Goal: Information Seeking & Learning: Understand process/instructions

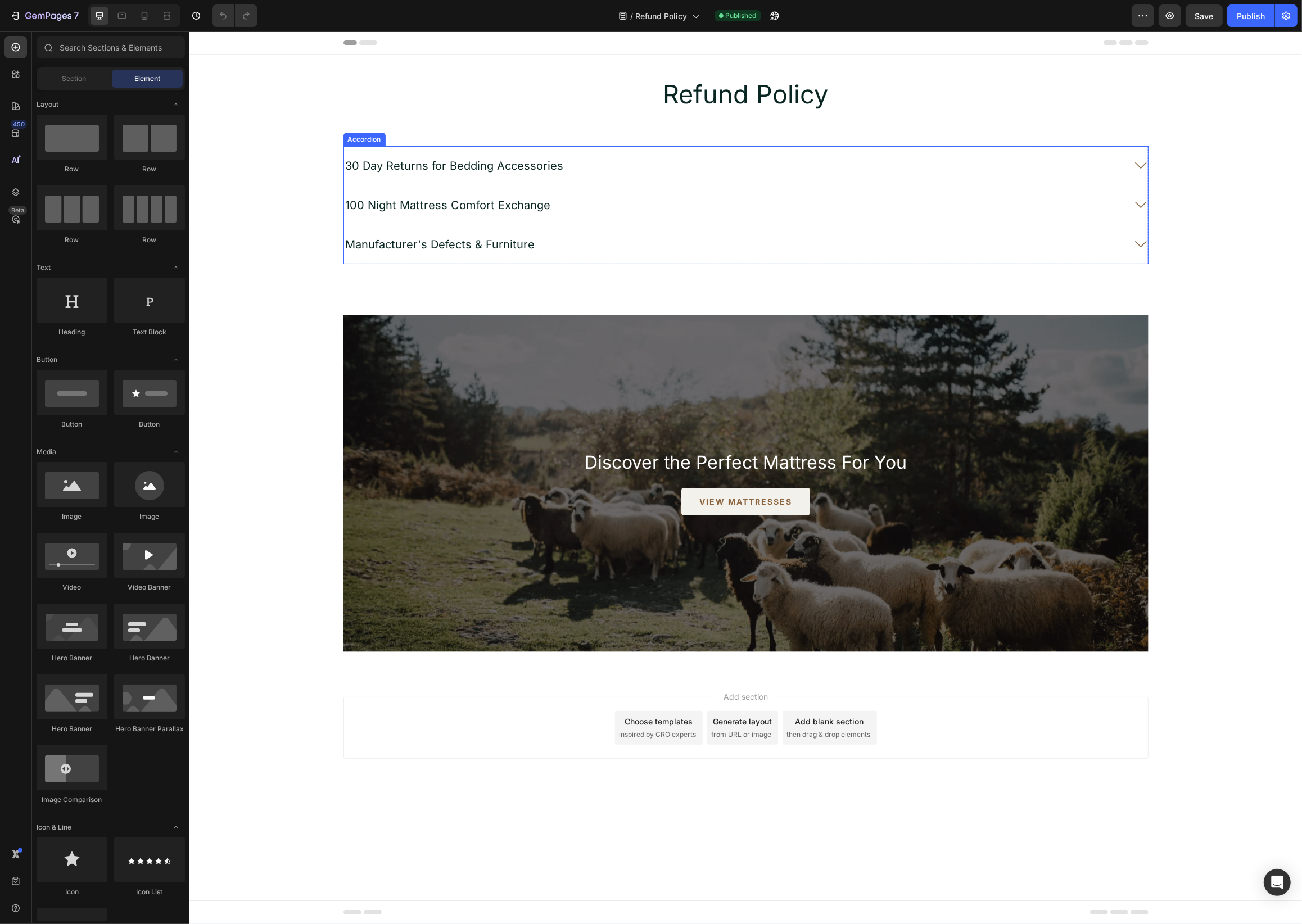
click at [541, 157] on div "30 Day Returns for Bedding Accessories" at bounding box center [454, 166] width 221 height 17
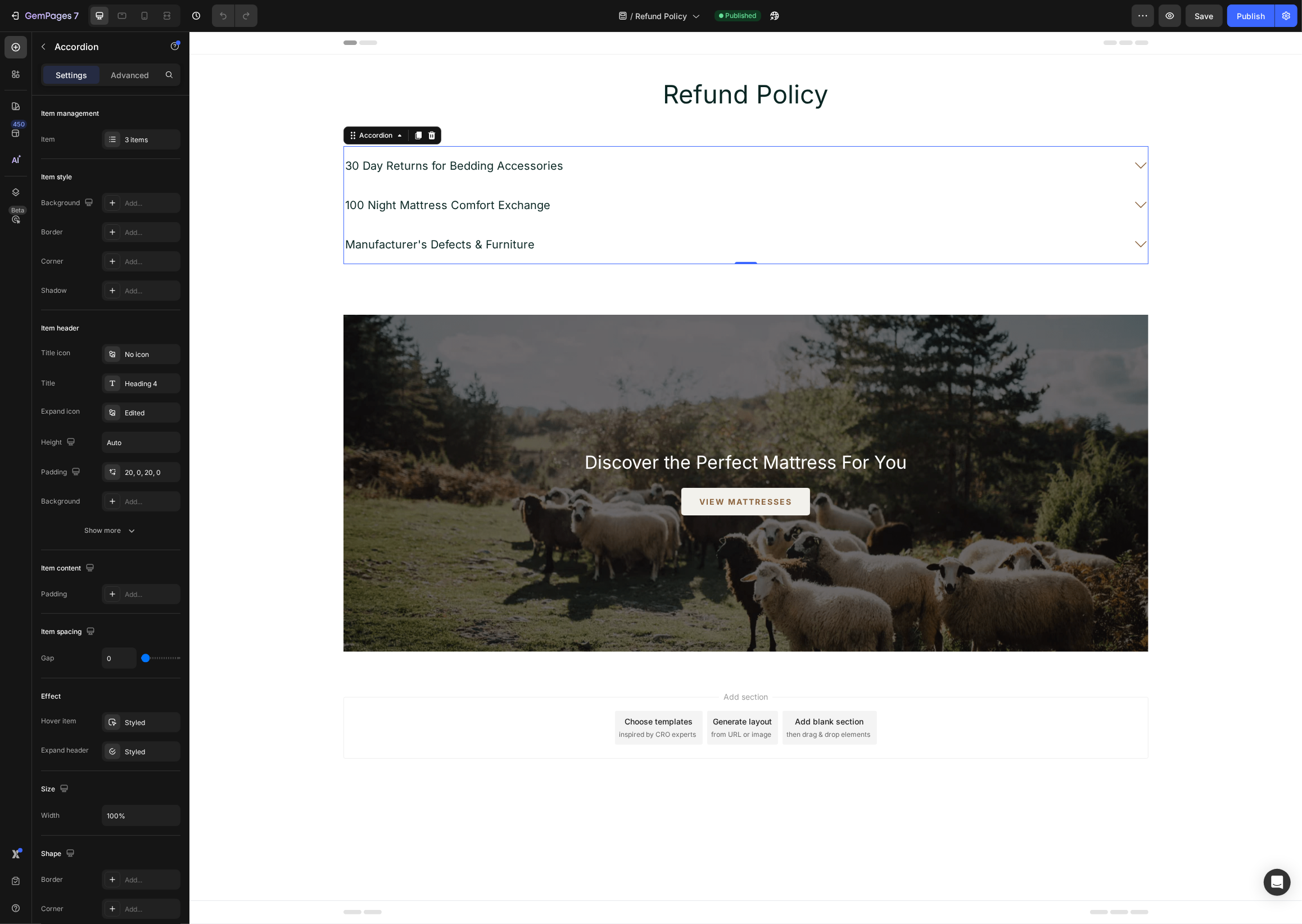
click at [1136, 165] on icon at bounding box center [1140, 165] width 14 height 14
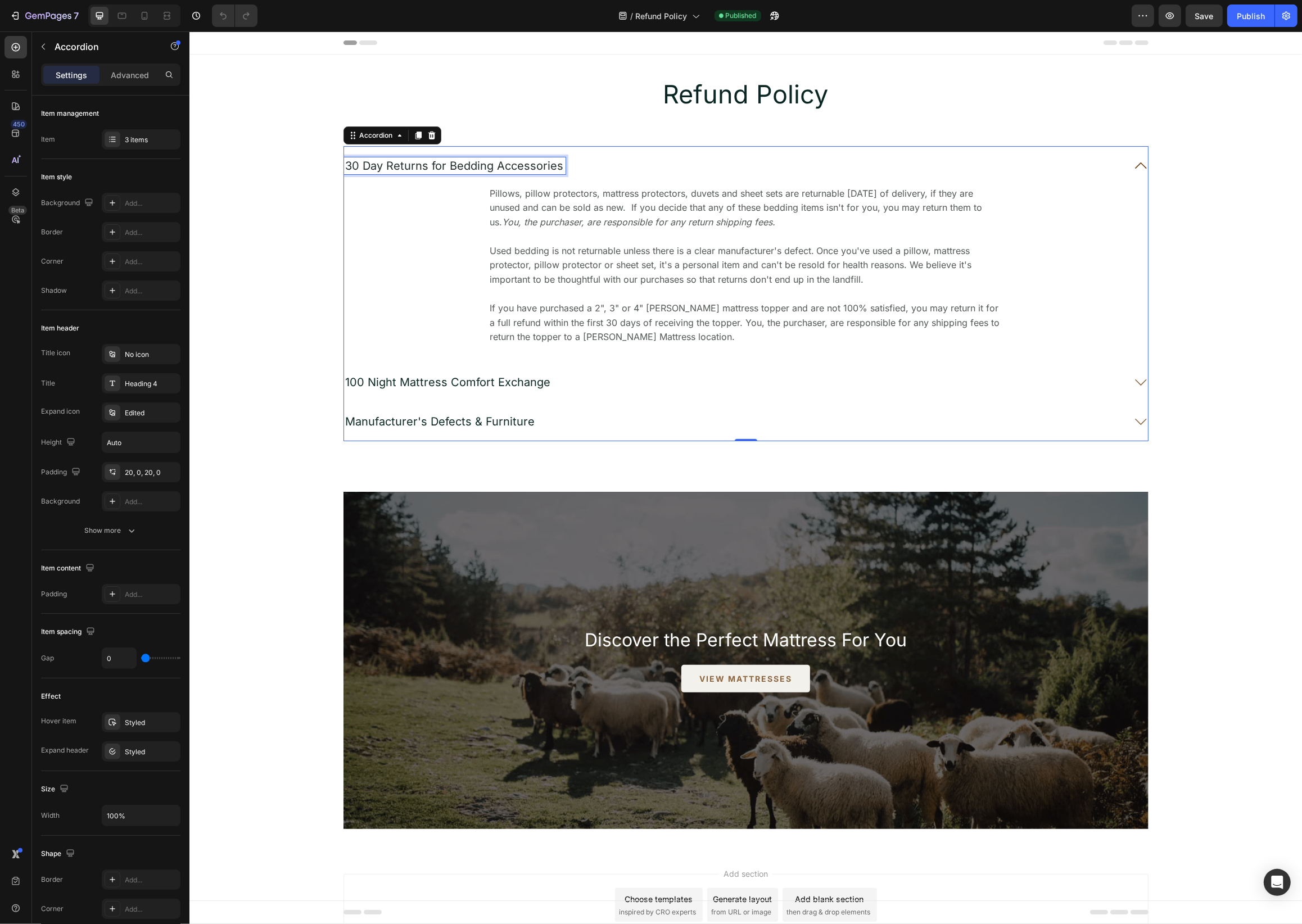
click at [473, 170] on span "30 Day Returns for Bedding Accessories" at bounding box center [454, 166] width 218 height 13
click at [535, 164] on span "30 Day Returns for Bedding Accessories" at bounding box center [454, 166] width 218 height 13
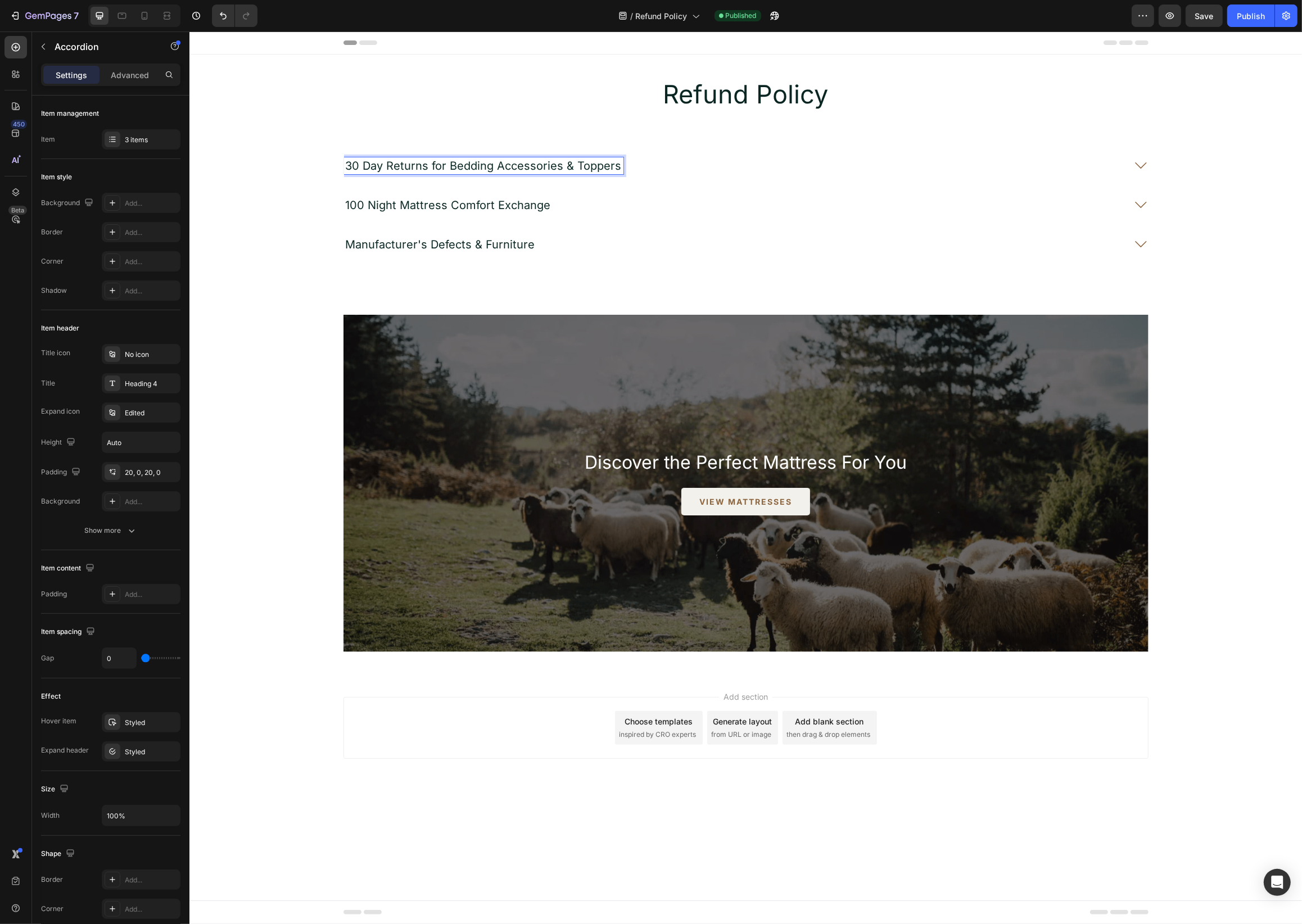
click at [744, 201] on div "100 Night Mattress Comfort Exchange" at bounding box center [734, 205] width 781 height 17
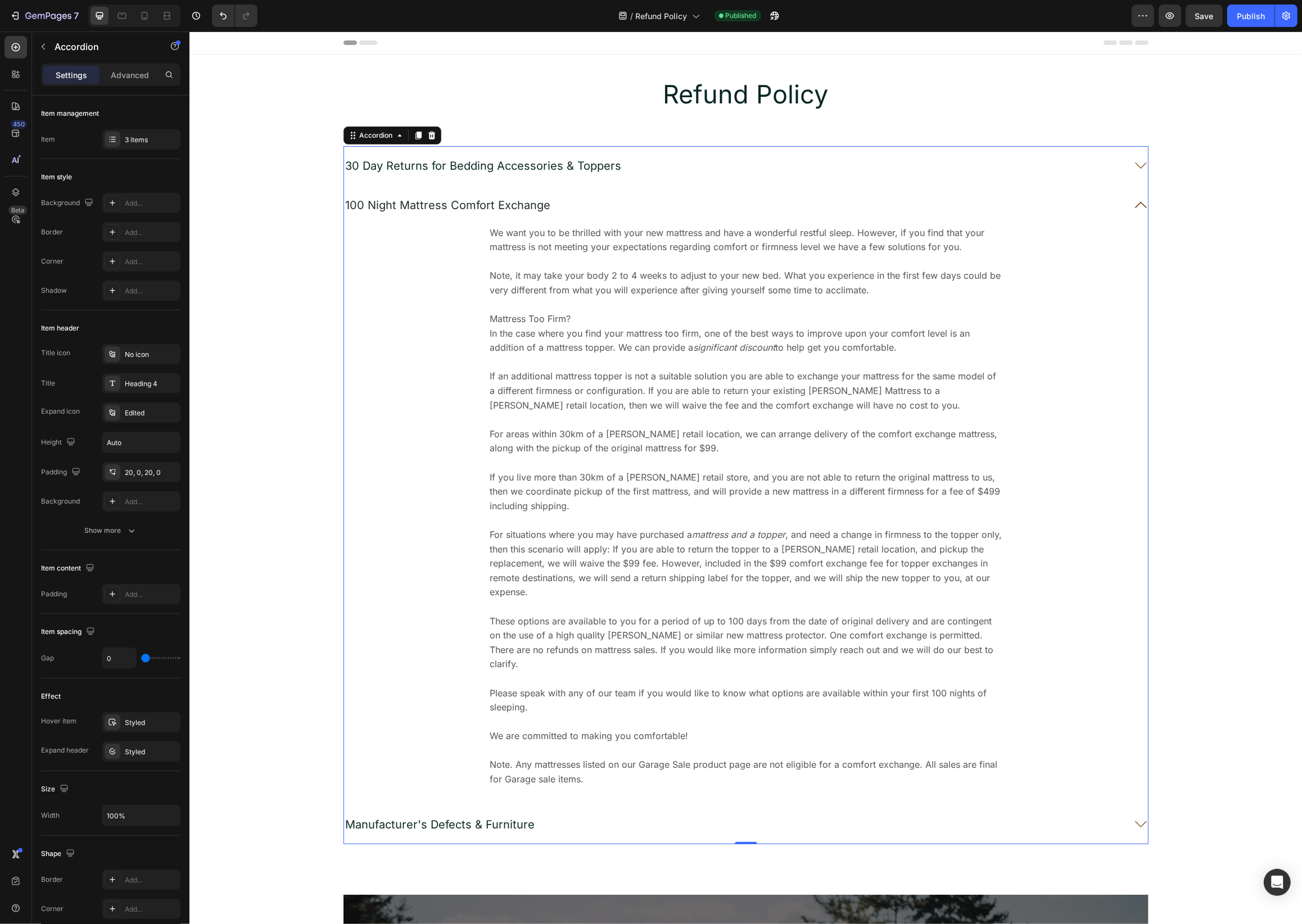
click at [581, 168] on span "30 Day Returns for Bedding Accessories & Toppers" at bounding box center [483, 166] width 276 height 13
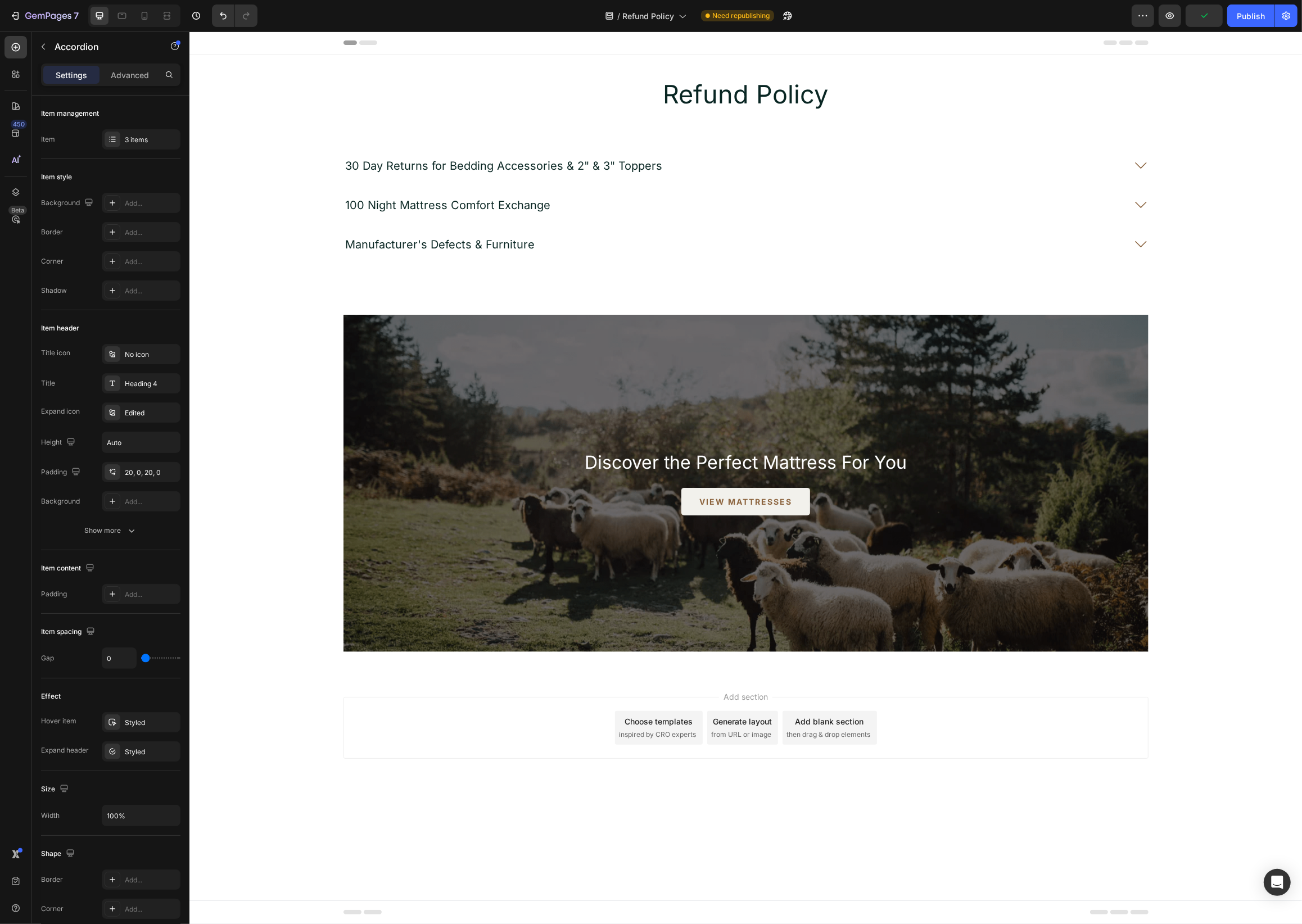
click at [704, 249] on div "Manufacturer's Defects & Furniture" at bounding box center [734, 244] width 781 height 17
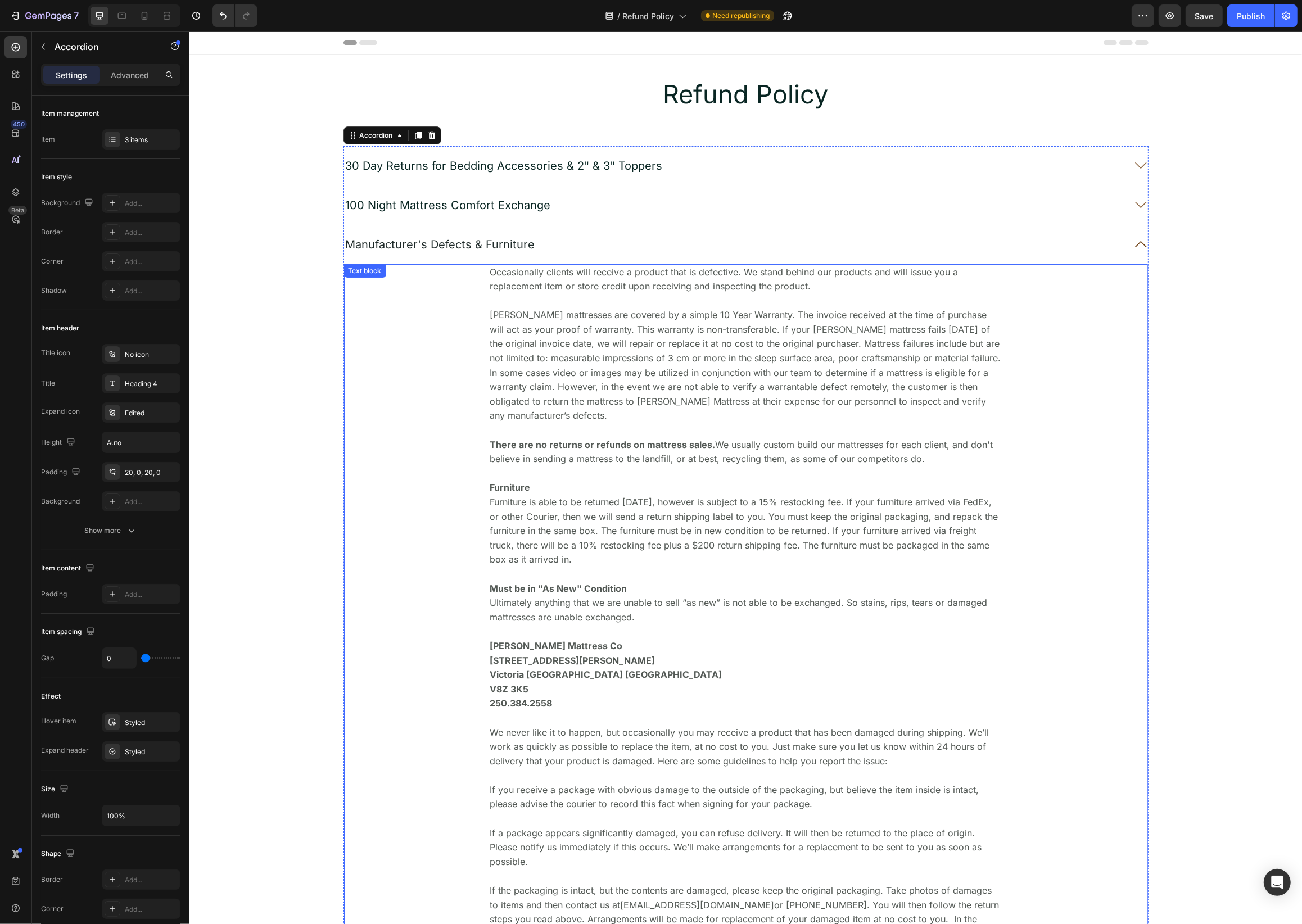
click at [646, 461] on p "There are no returns or refunds on mattress sales. We usually custom build our …" at bounding box center [745, 452] width 512 height 29
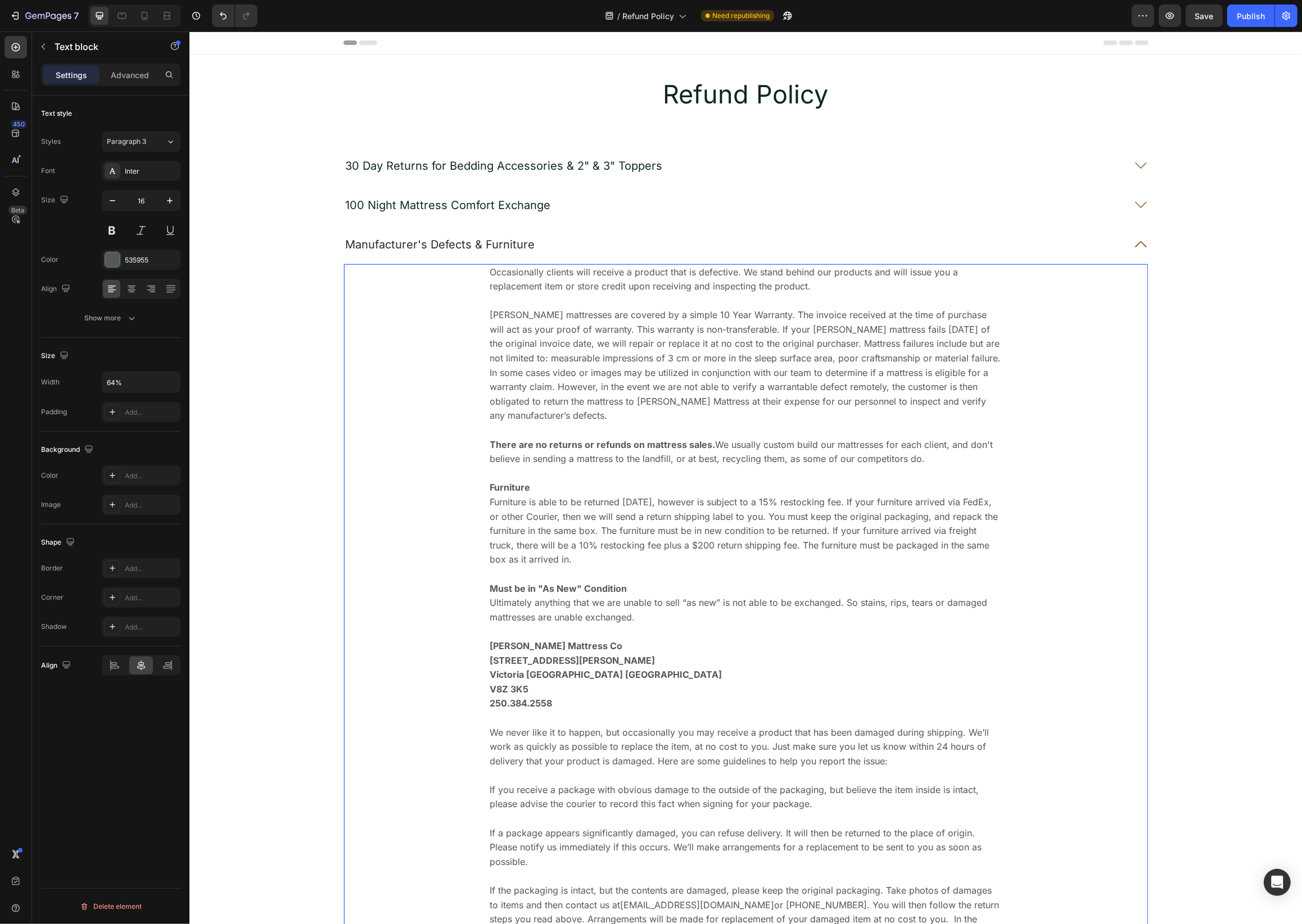
click at [646, 416] on p "[PERSON_NAME] mattresses are covered by a simple 10 Year Warranty. The invoice …" at bounding box center [745, 366] width 512 height 116
click at [638, 333] on p "[PERSON_NAME] mattresses are covered by a simple 10 Year Warranty. The invoice …" at bounding box center [745, 366] width 512 height 116
click at [603, 168] on span "30 Day Returns for Bedding Accessories & 2" & 3" Toppers" at bounding box center [504, 166] width 317 height 13
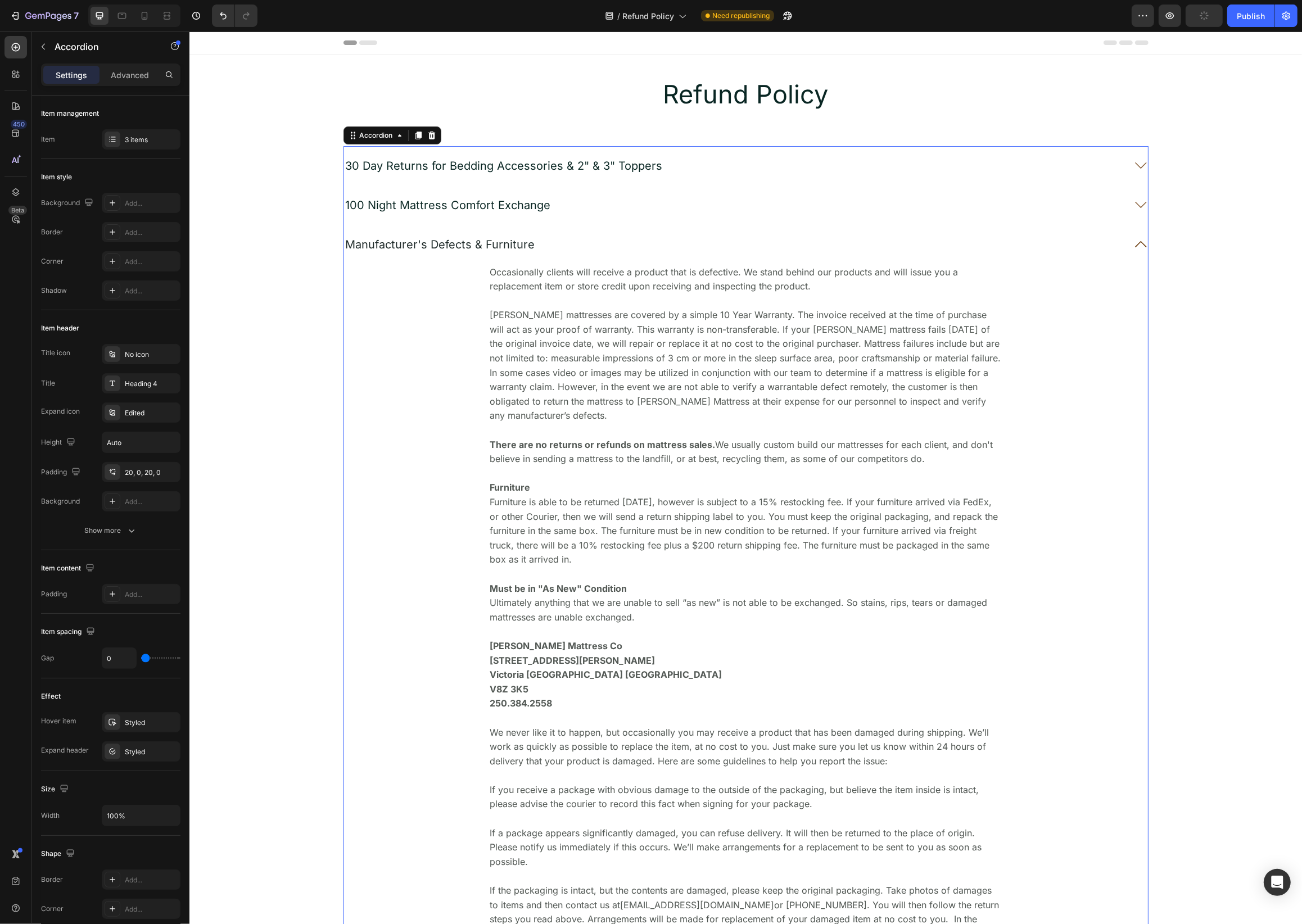
click at [762, 165] on div "30 Day Returns for Bedding Accessories & 2" & 3" Toppers" at bounding box center [734, 166] width 781 height 17
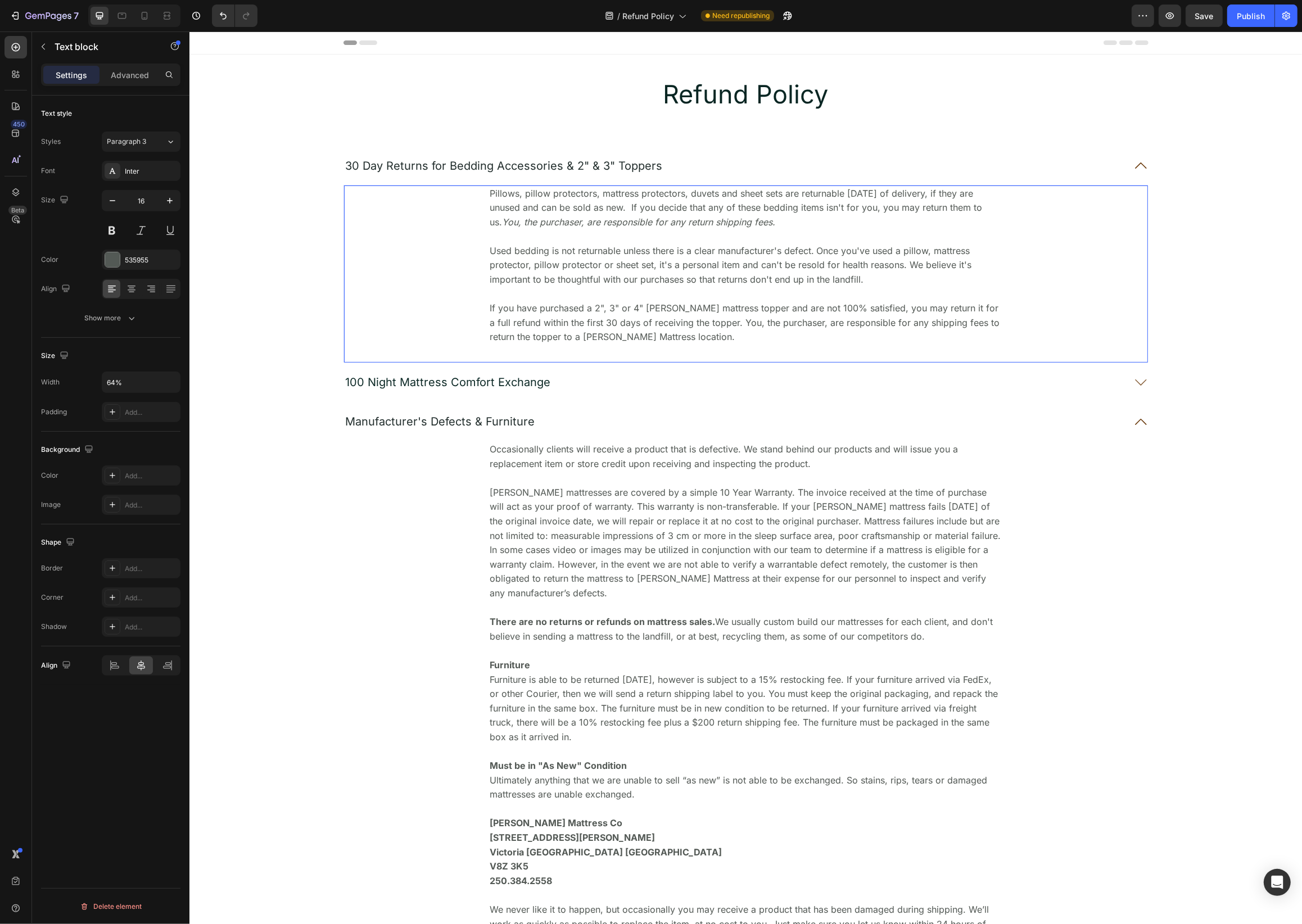
click at [780, 195] on p "Pillows, pillow protectors, mattress protectors, duvets and sheet sets are retu…" at bounding box center [745, 208] width 512 height 43
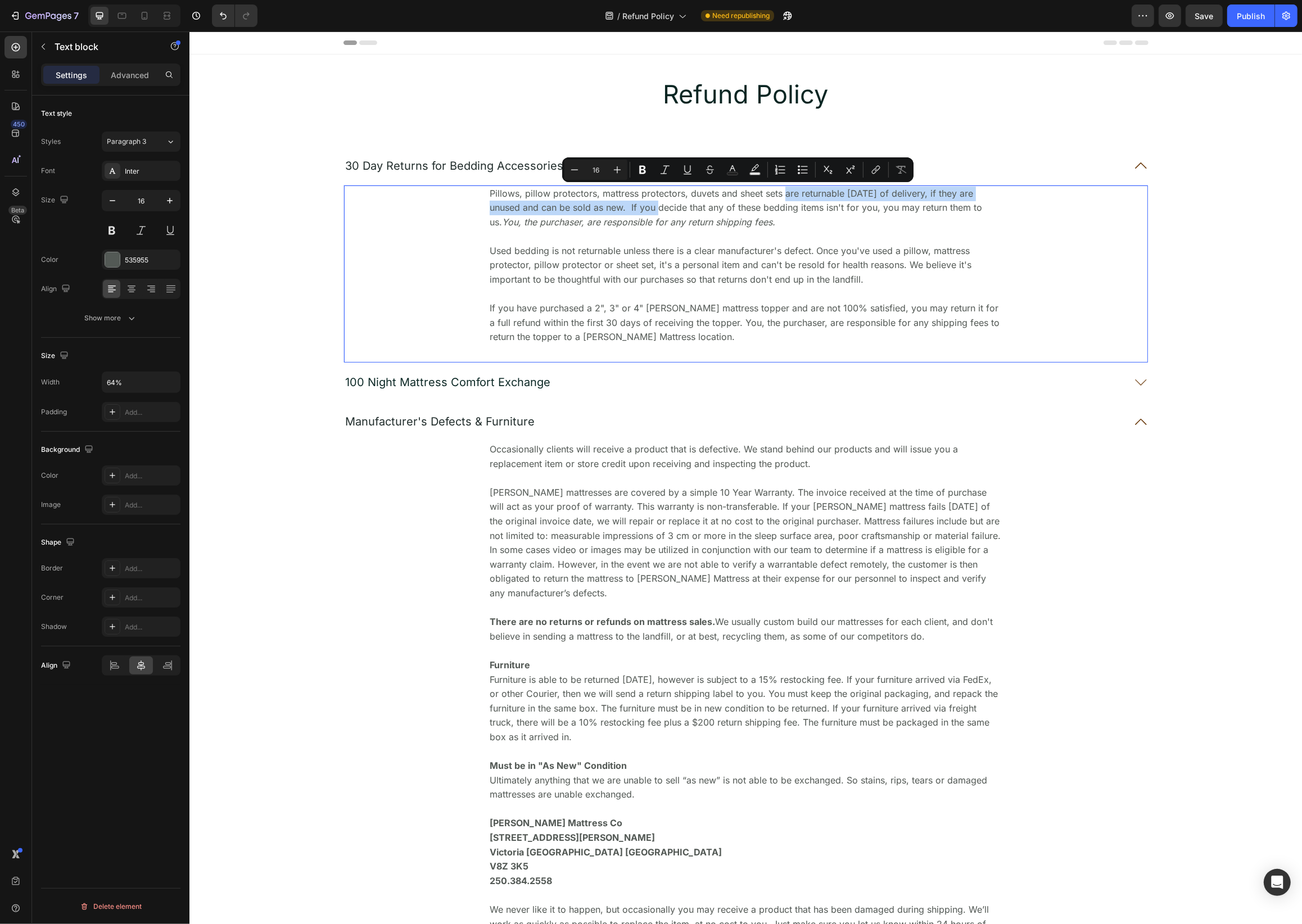
drag, startPoint x: 785, startPoint y: 194, endPoint x: 643, endPoint y: 209, distance: 142.8
click at [643, 209] on p "Pillows, pillow protectors, mattress protectors, duvets and sheet sets are retu…" at bounding box center [745, 208] width 512 height 43
copy p "are returnable [DATE] of delivery, if they are unused and can be sold as new."
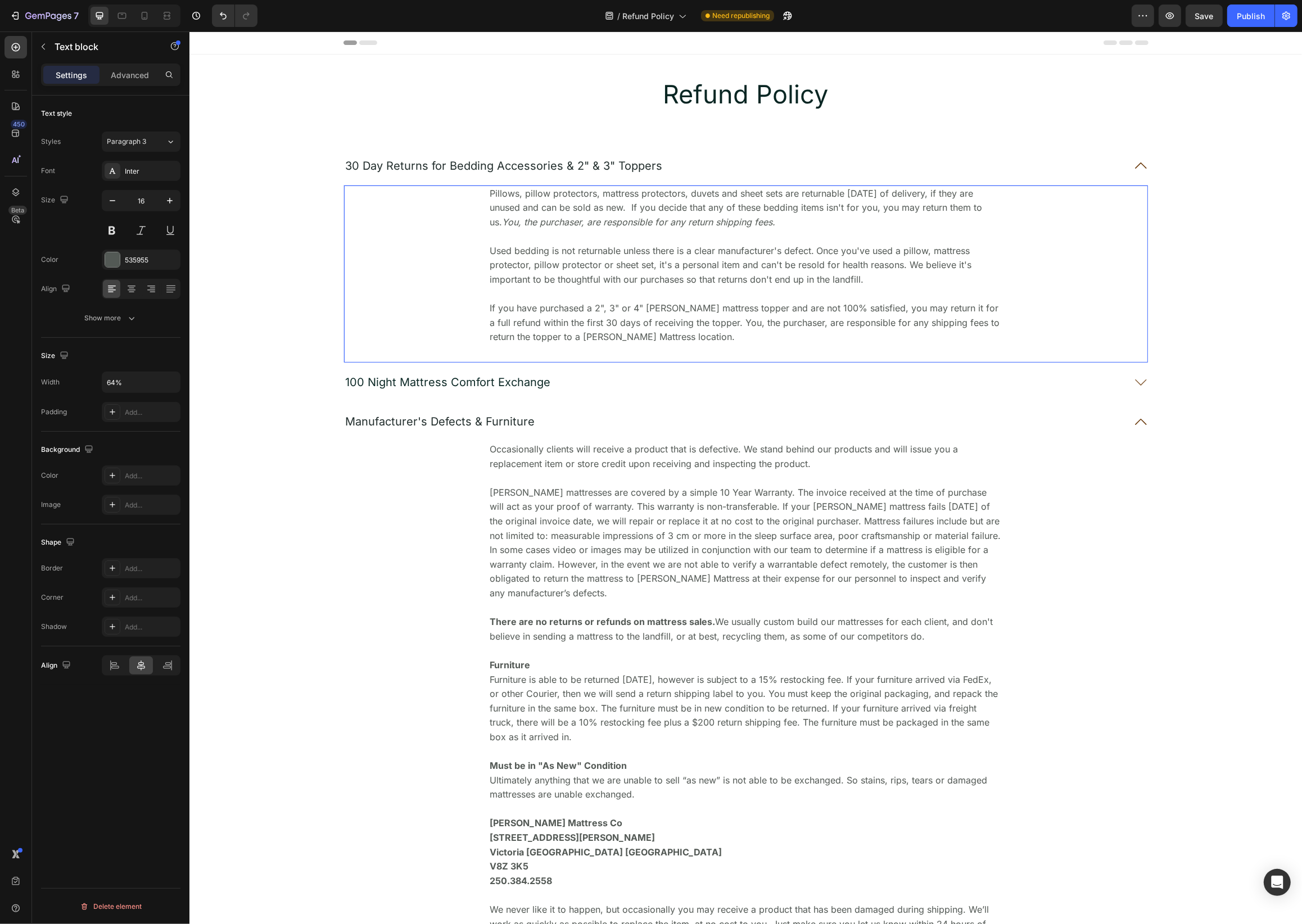
click at [708, 332] on p "If you have purchased a 2", 3" or 4" [PERSON_NAME] mattress topper and are not …" at bounding box center [745, 323] width 512 height 43
click at [640, 309] on p "If you have purchased a 2", 3" or 4" [PERSON_NAME] mattress topper and are not …" at bounding box center [745, 323] width 512 height 43
click at [689, 325] on p "If you have purchased a 2", 3" [PERSON_NAME] mattress topper and are not 100% s…" at bounding box center [745, 323] width 512 height 43
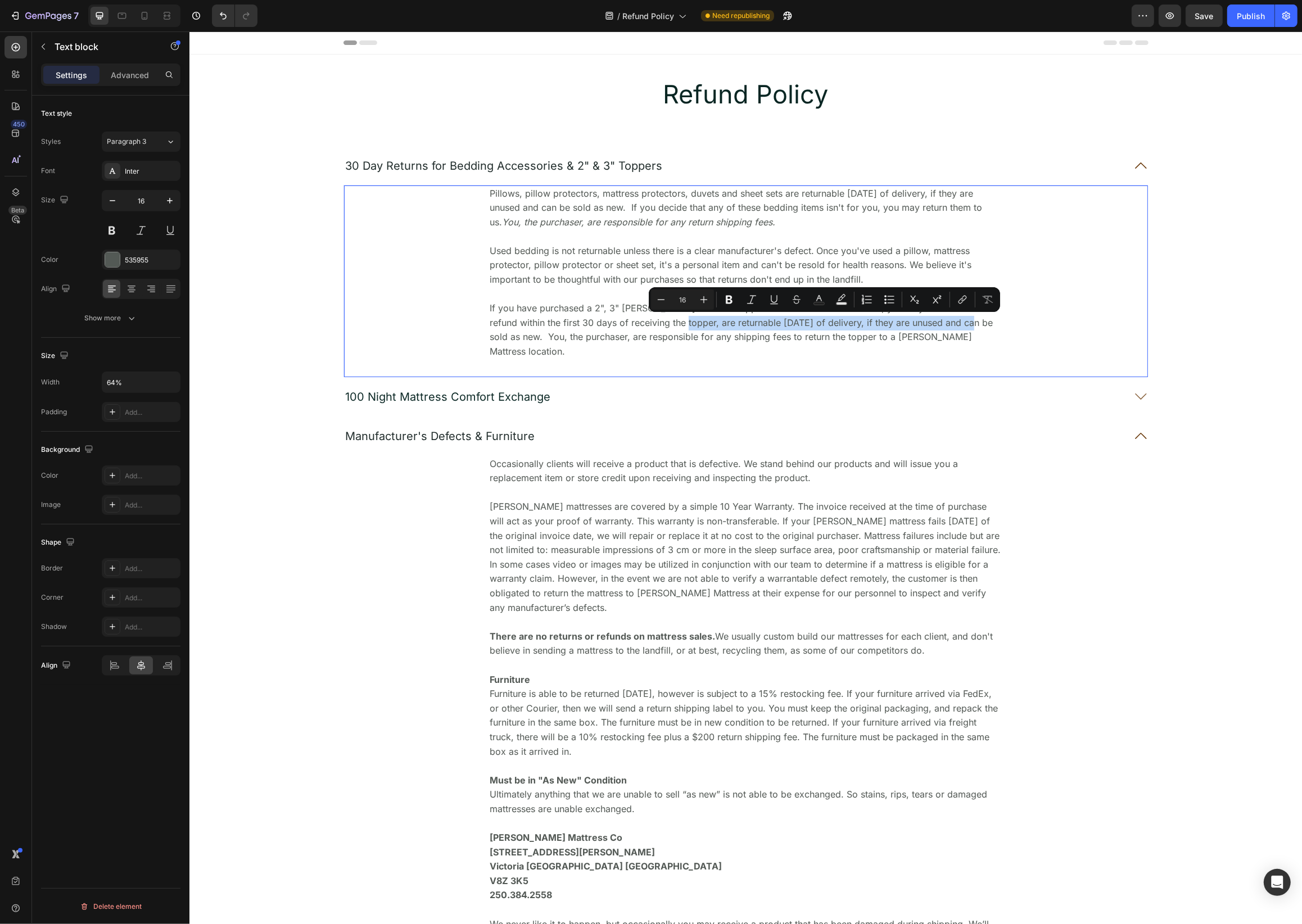
drag, startPoint x: 963, startPoint y: 323, endPoint x: 687, endPoint y: 327, distance: 276.0
click at [687, 327] on p "If you have purchased a 2", 3" [PERSON_NAME] mattress topper and are not 100% s…" at bounding box center [745, 330] width 512 height 57
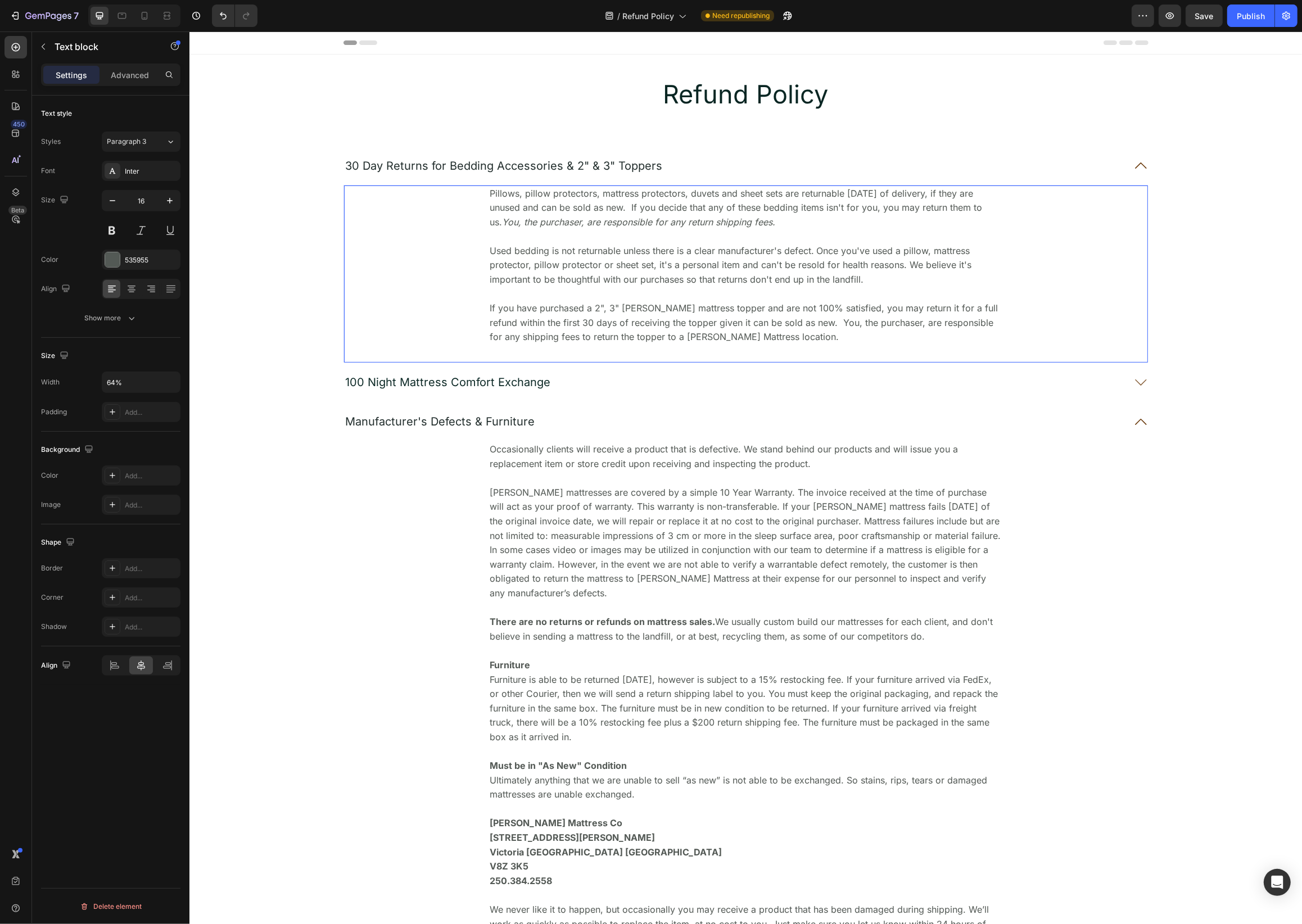
click at [796, 325] on p "If you have purchased a 2", 3" [PERSON_NAME] mattress topper and are not 100% s…" at bounding box center [745, 323] width 512 height 43
click at [680, 344] on div "Pillows, pillow protectors, mattress protectors, duvets and sheet sets are retu…" at bounding box center [745, 266] width 514 height 160
click at [1251, 17] on div "Publish" at bounding box center [1251, 16] width 28 height 12
click at [900, 325] on p "If you have purchased a 2", 3" [PERSON_NAME] mattress topper and are not 100% s…" at bounding box center [745, 323] width 512 height 43
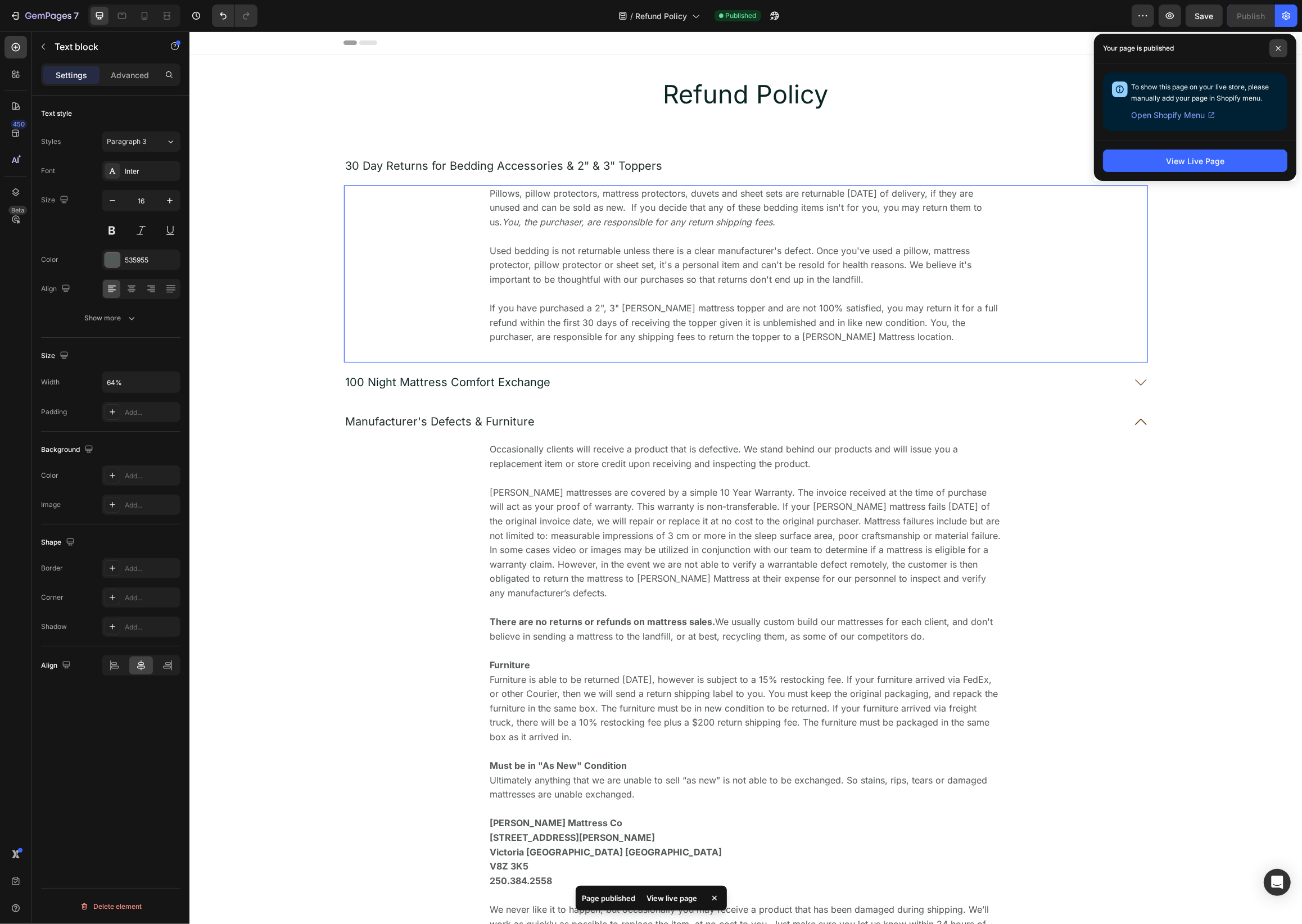
click at [1283, 48] on span at bounding box center [1278, 49] width 18 height 18
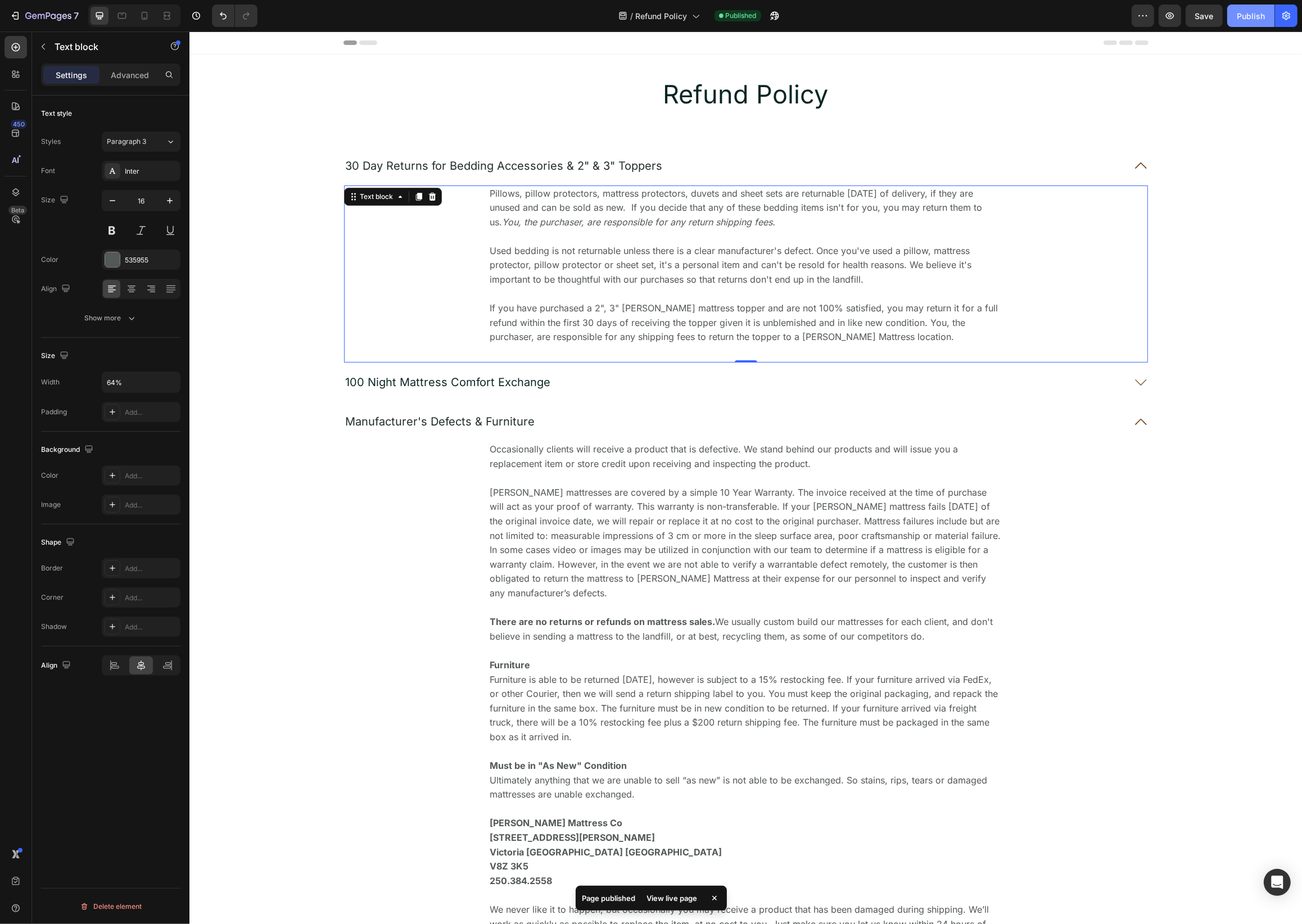
click at [1245, 19] on div "Publish" at bounding box center [1251, 16] width 28 height 12
